Goal: Task Accomplishment & Management: Manage account settings

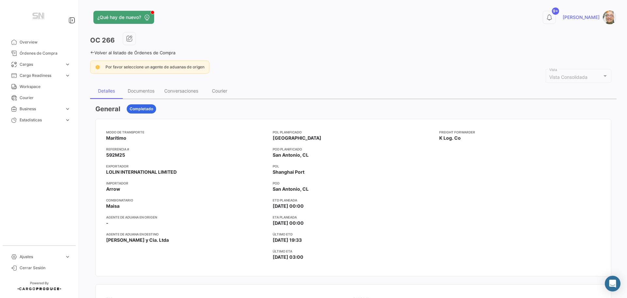
click at [92, 51] on icon at bounding box center [92, 52] width 4 height 4
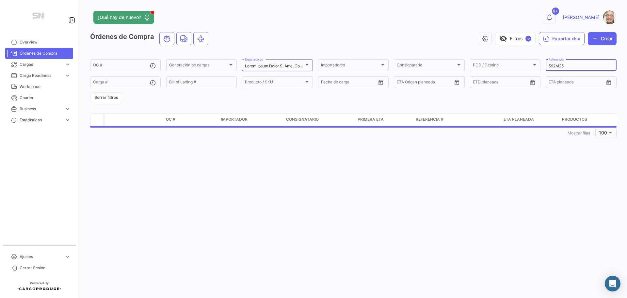
click at [568, 67] on input "592M25" at bounding box center [581, 66] width 65 height 5
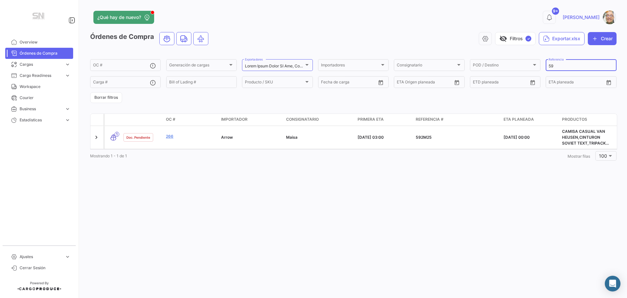
type input "5"
click at [565, 67] on input "367" at bounding box center [581, 66] width 65 height 5
type input "3"
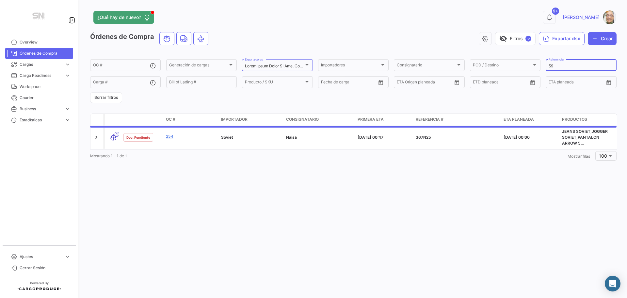
type input "592"
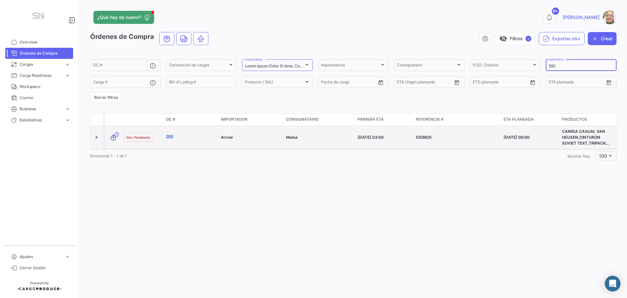
click at [194, 135] on link "266" at bounding box center [191, 136] width 50 height 6
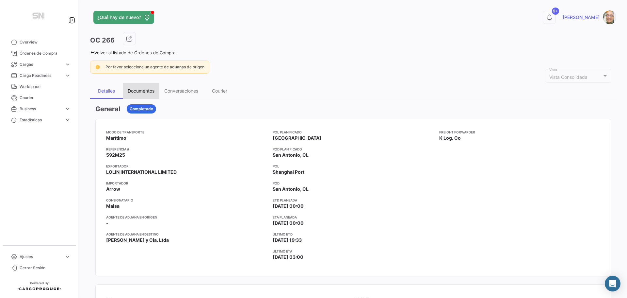
click at [142, 89] on div "Documentos" at bounding box center [141, 91] width 27 height 6
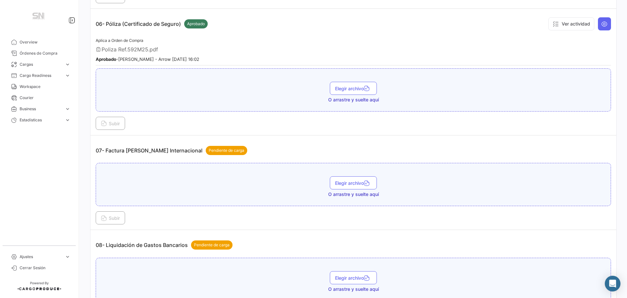
scroll to position [751, 0]
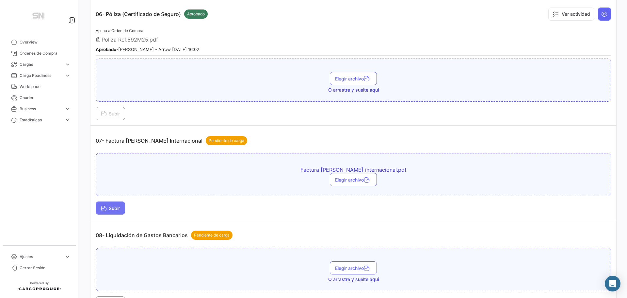
click at [109, 207] on span "Subir" at bounding box center [110, 208] width 19 height 6
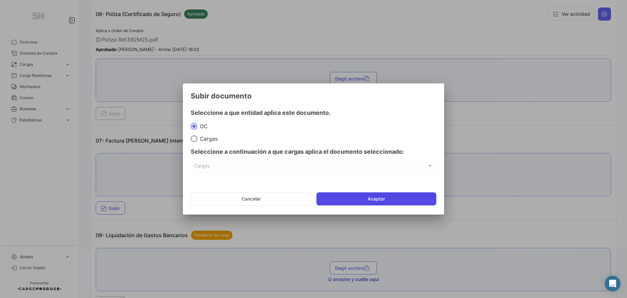
click at [400, 202] on button "Aceptar" at bounding box center [376, 198] width 120 height 13
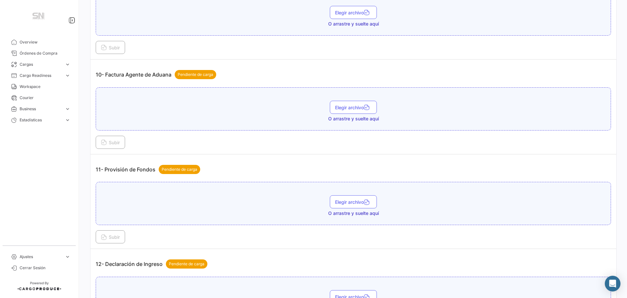
scroll to position [1176, 0]
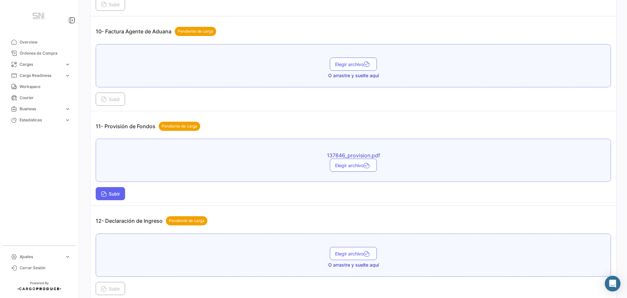
click at [109, 192] on span "Subir" at bounding box center [110, 194] width 19 height 6
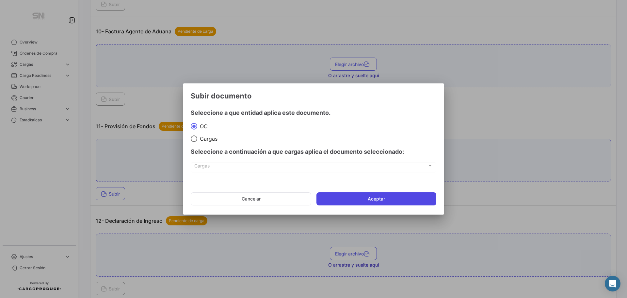
click at [339, 197] on button "Aceptar" at bounding box center [376, 198] width 120 height 13
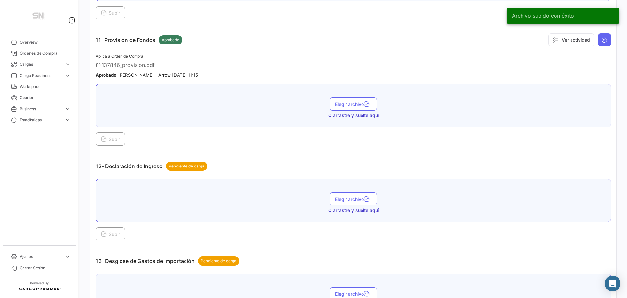
scroll to position [1274, 0]
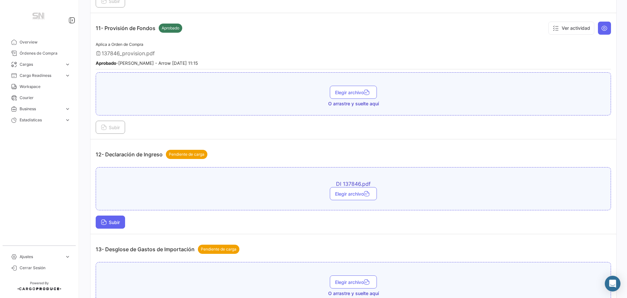
click at [99, 221] on button "Subir" at bounding box center [110, 221] width 29 height 13
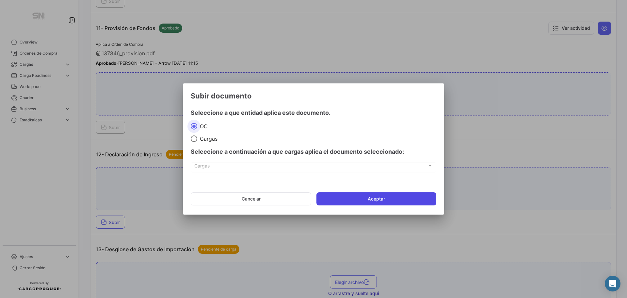
click at [330, 203] on button "Aceptar" at bounding box center [376, 198] width 120 height 13
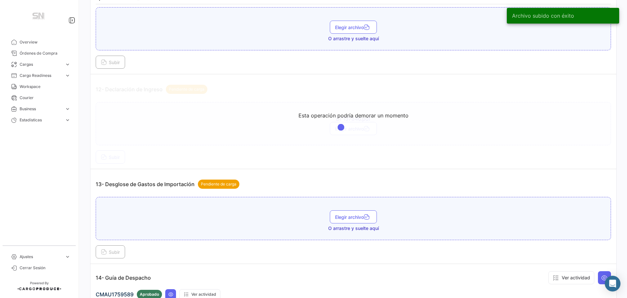
scroll to position [1339, 0]
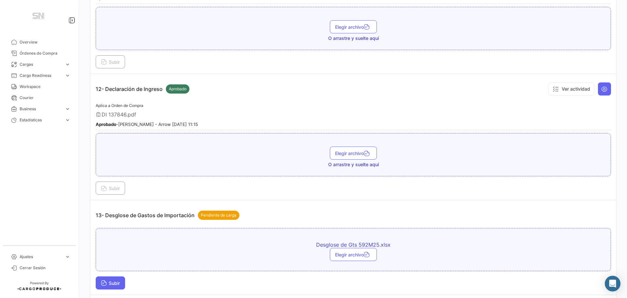
click at [119, 281] on span "Subir" at bounding box center [110, 283] width 19 height 6
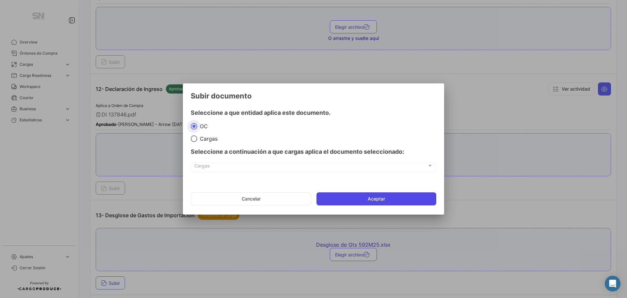
click at [368, 199] on button "Aceptar" at bounding box center [376, 198] width 120 height 13
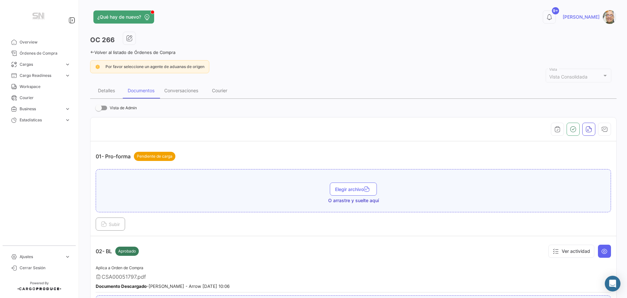
scroll to position [0, 0]
click at [92, 51] on icon at bounding box center [92, 52] width 4 height 4
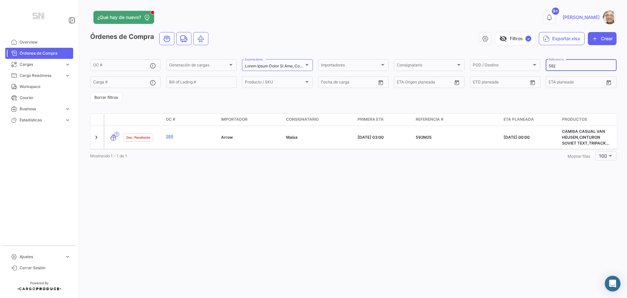
click at [566, 68] on input "592" at bounding box center [581, 66] width 65 height 5
type input "5"
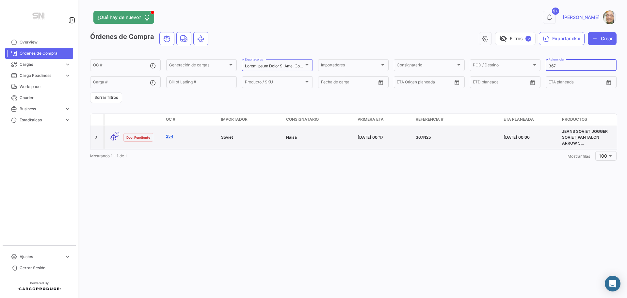
type input "367"
click at [173, 138] on link "254" at bounding box center [191, 136] width 50 height 6
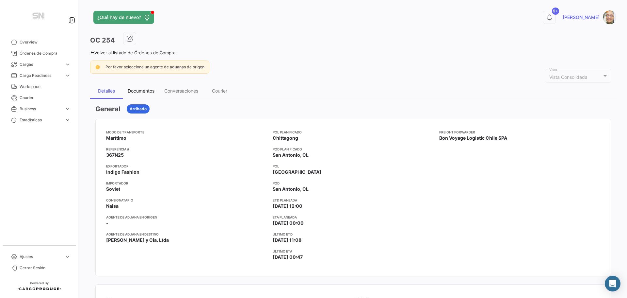
click at [135, 89] on div "Documentos" at bounding box center [141, 91] width 27 height 6
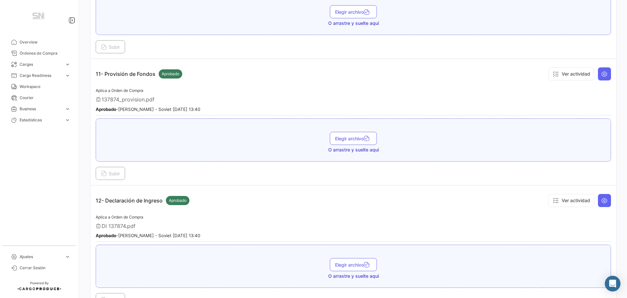
scroll to position [1241, 0]
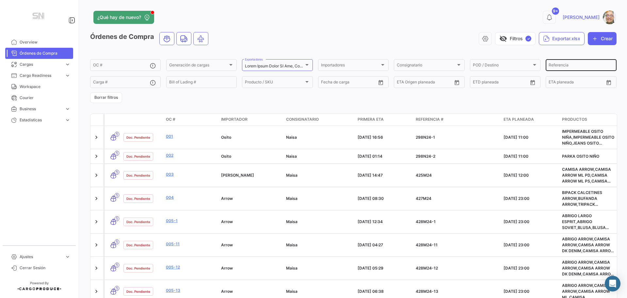
click at [555, 67] on input "Referencia" at bounding box center [581, 66] width 65 height 5
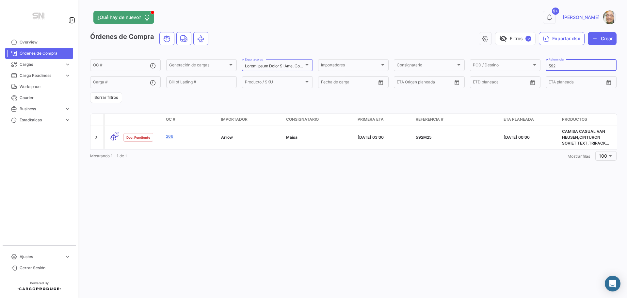
click at [558, 65] on input "592" at bounding box center [581, 66] width 65 height 5
type input "5"
type input "345"
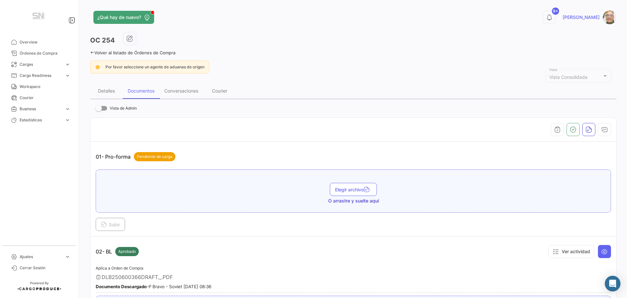
click at [92, 51] on icon at bounding box center [92, 52] width 4 height 4
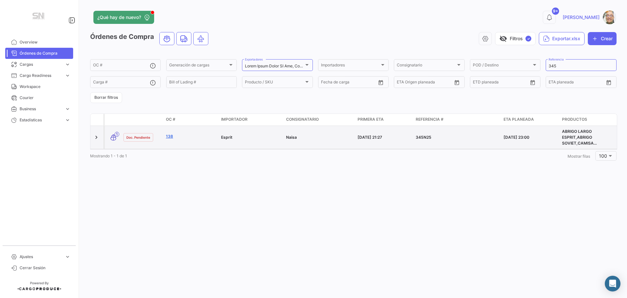
click at [172, 136] on link "138" at bounding box center [191, 136] width 50 height 6
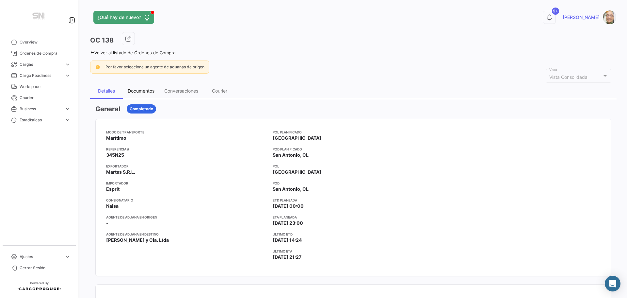
click at [148, 89] on div "Documentos" at bounding box center [141, 91] width 27 height 6
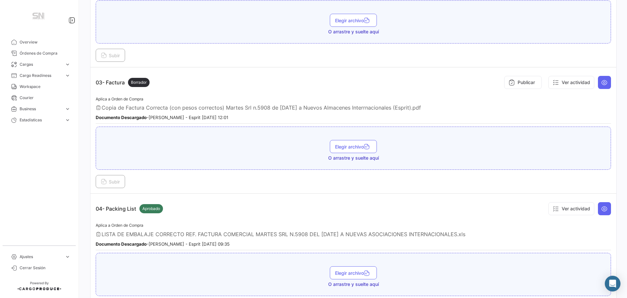
scroll to position [457, 0]
